Goal: Information Seeking & Learning: Check status

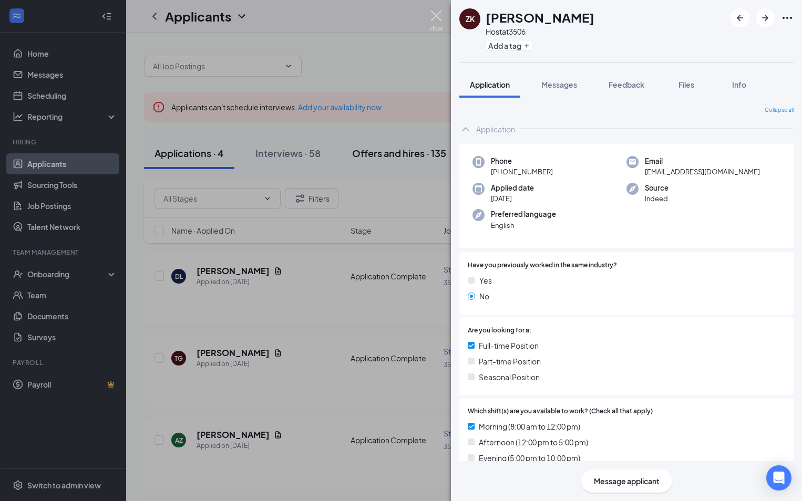
drag, startPoint x: 433, startPoint y: 15, endPoint x: 368, endPoint y: 148, distance: 147.9
click at [433, 15] on img at bounding box center [436, 21] width 13 height 20
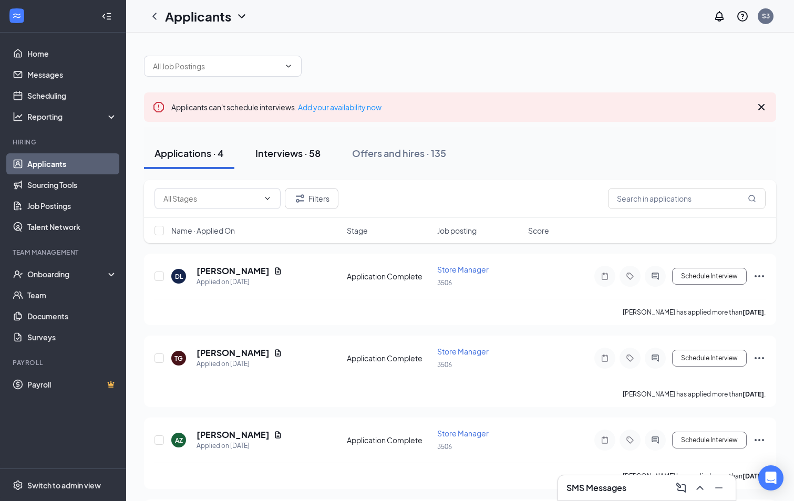
click at [286, 157] on div "Interviews · 58" at bounding box center [287, 153] width 65 height 13
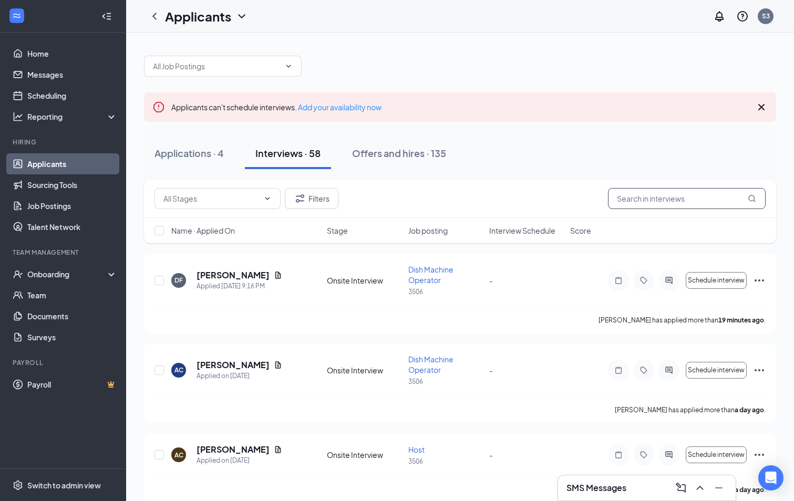
click at [653, 190] on input "text" at bounding box center [687, 198] width 158 height 21
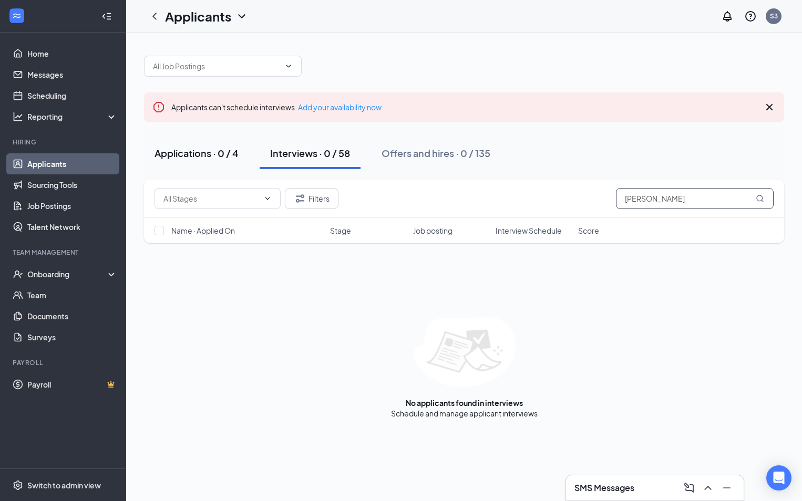
type input "[PERSON_NAME]"
click at [239, 152] on div "Applications · 0 / 4" at bounding box center [197, 153] width 84 height 13
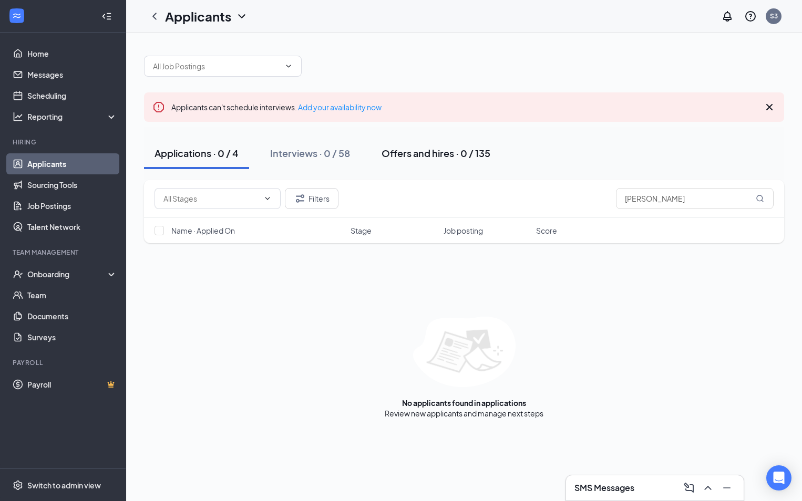
click at [423, 160] on button "Offers and hires · 0 / 135" at bounding box center [436, 154] width 130 height 32
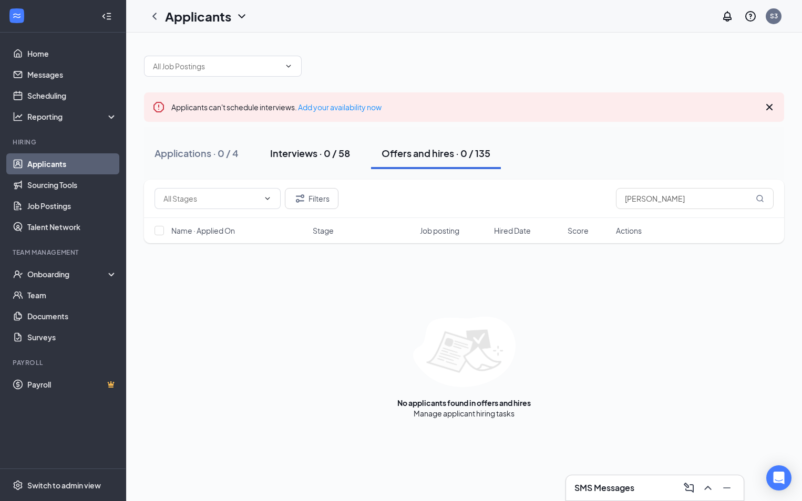
click at [320, 155] on div "Interviews · 0 / 58" at bounding box center [310, 153] width 80 height 13
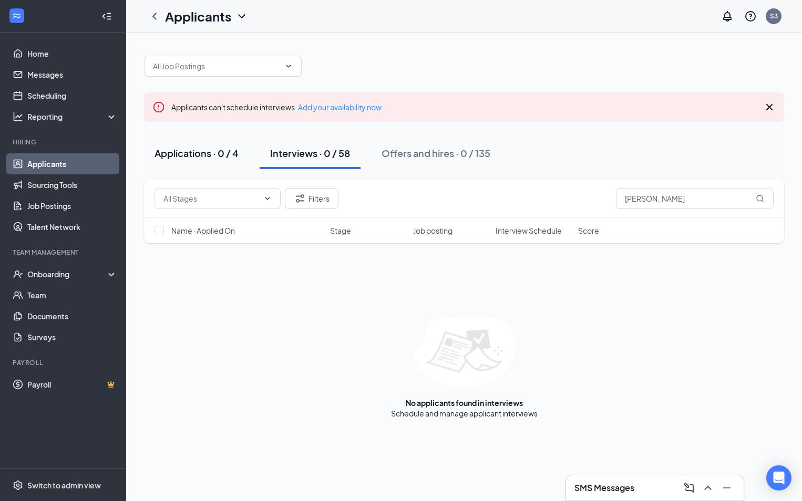
click at [237, 157] on div "Applications · 0 / 4" at bounding box center [197, 153] width 84 height 13
